Goal: Task Accomplishment & Management: Manage account settings

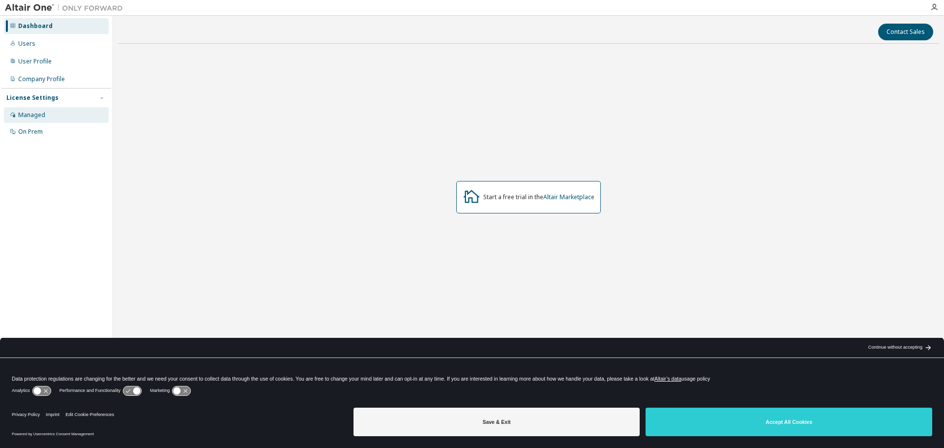
click at [30, 107] on div "Managed" at bounding box center [56, 115] width 105 height 16
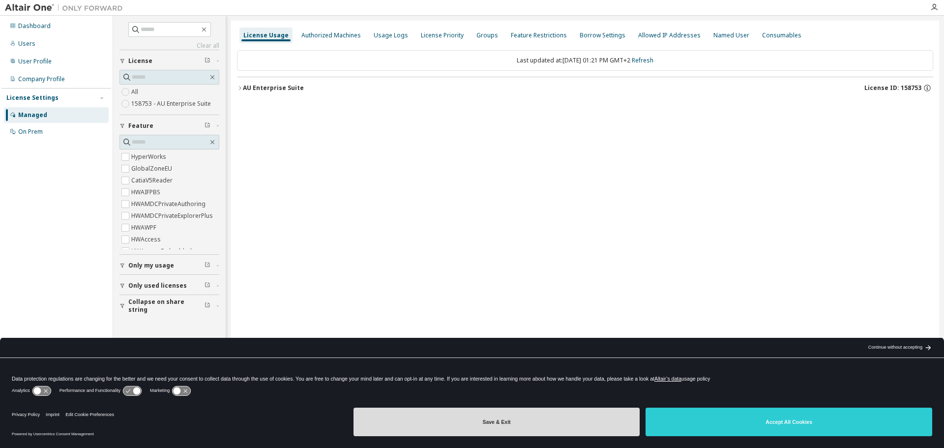
click at [537, 418] on button "Save & Exit" at bounding box center [496, 422] width 287 height 29
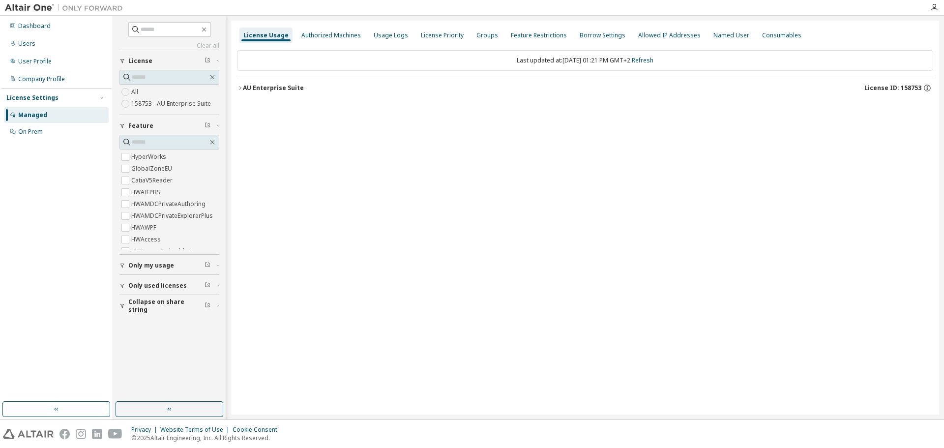
click at [242, 87] on icon "button" at bounding box center [240, 88] width 6 height 6
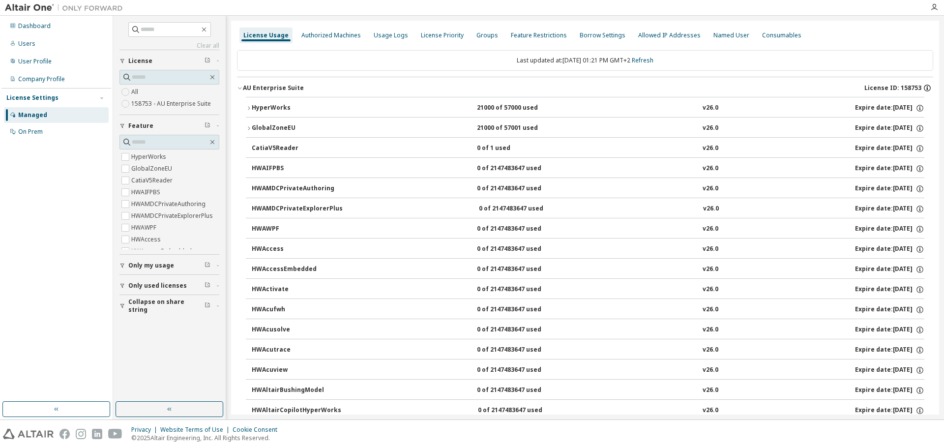
click at [926, 88] on icon "button" at bounding box center [926, 89] width 1 height 2
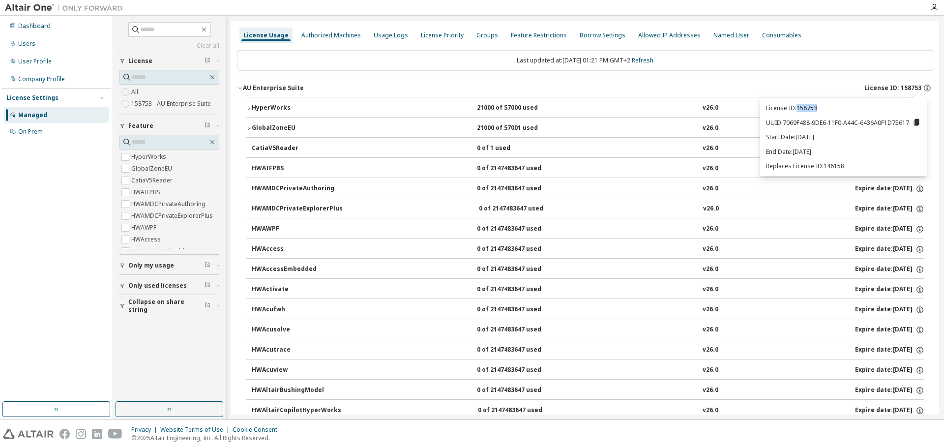
drag, startPoint x: 820, startPoint y: 109, endPoint x: 799, endPoint y: 111, distance: 21.2
click at [799, 111] on p "License ID: 158753" at bounding box center [843, 108] width 155 height 8
copy p "158753"
